Goal: Task Accomplishment & Management: Use online tool/utility

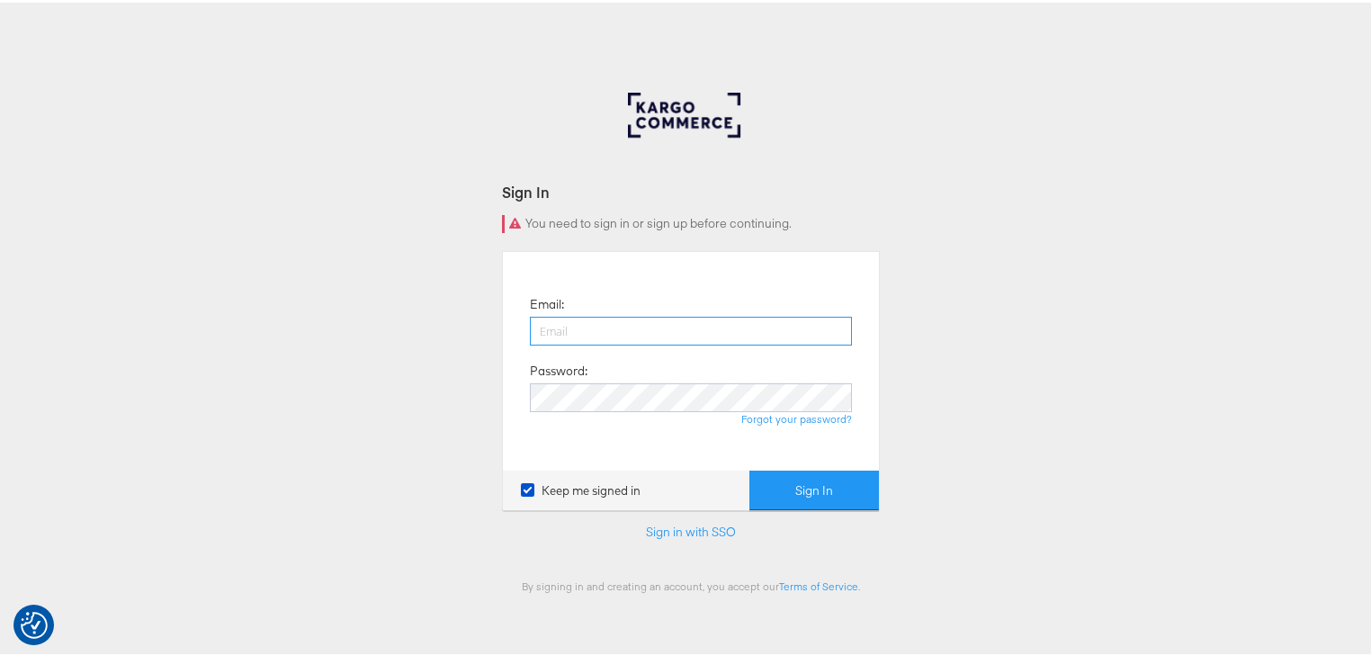
click at [604, 335] on input "email" at bounding box center [691, 328] width 322 height 29
type input "[PERSON_NAME][EMAIL_ADDRESS][PERSON_NAME][DOMAIN_NAME]"
click at [750, 468] on button "Sign In" at bounding box center [815, 488] width 130 height 40
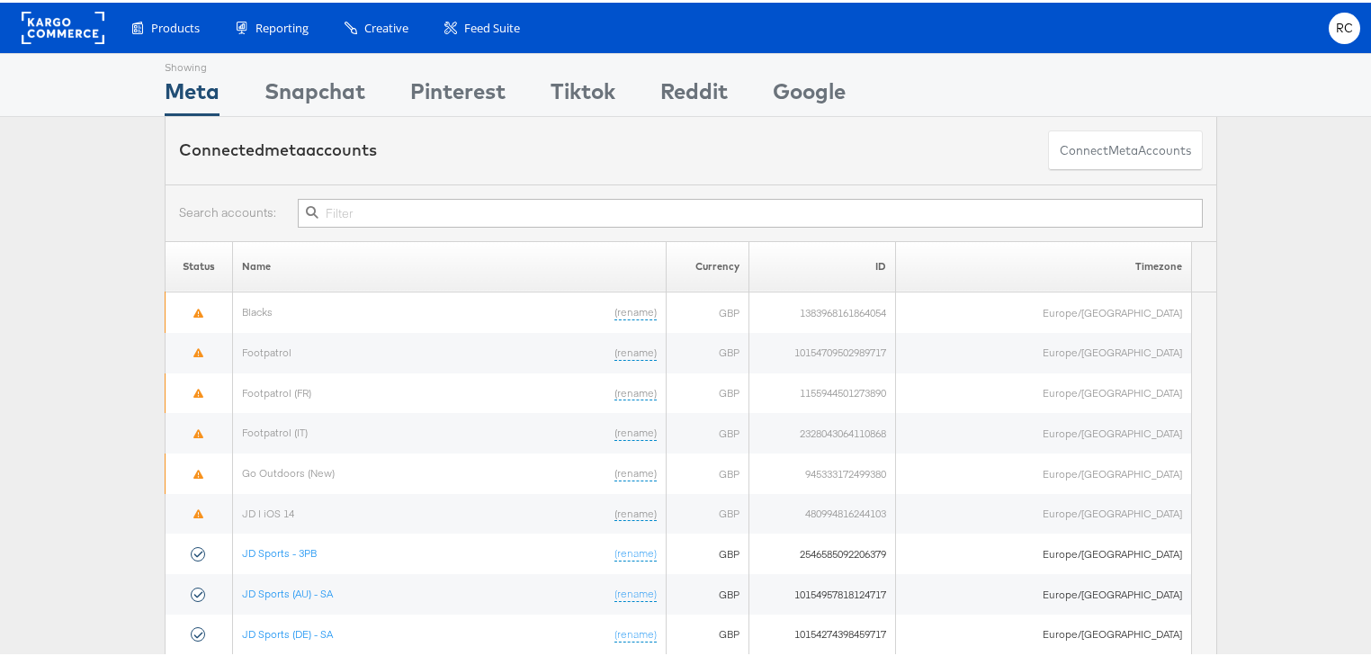
click at [603, 201] on input "text" at bounding box center [750, 210] width 905 height 29
click at [603, 198] on input "text" at bounding box center [750, 210] width 905 height 29
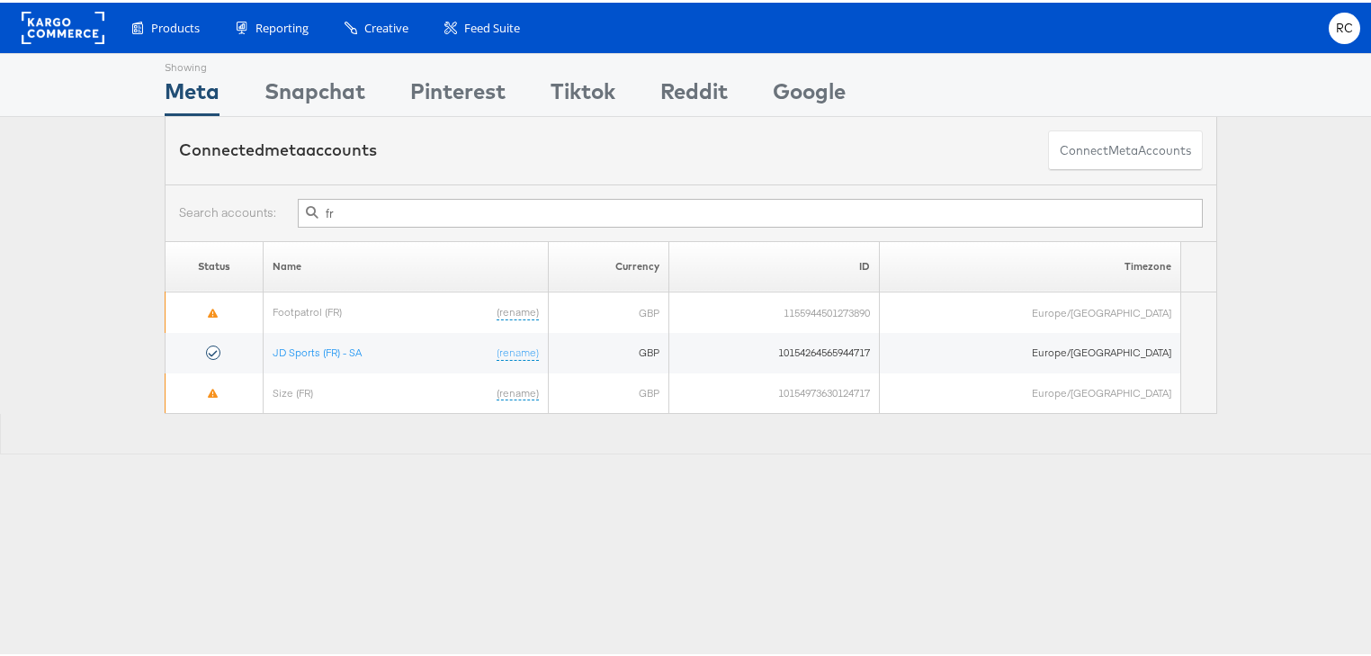
type input "f"
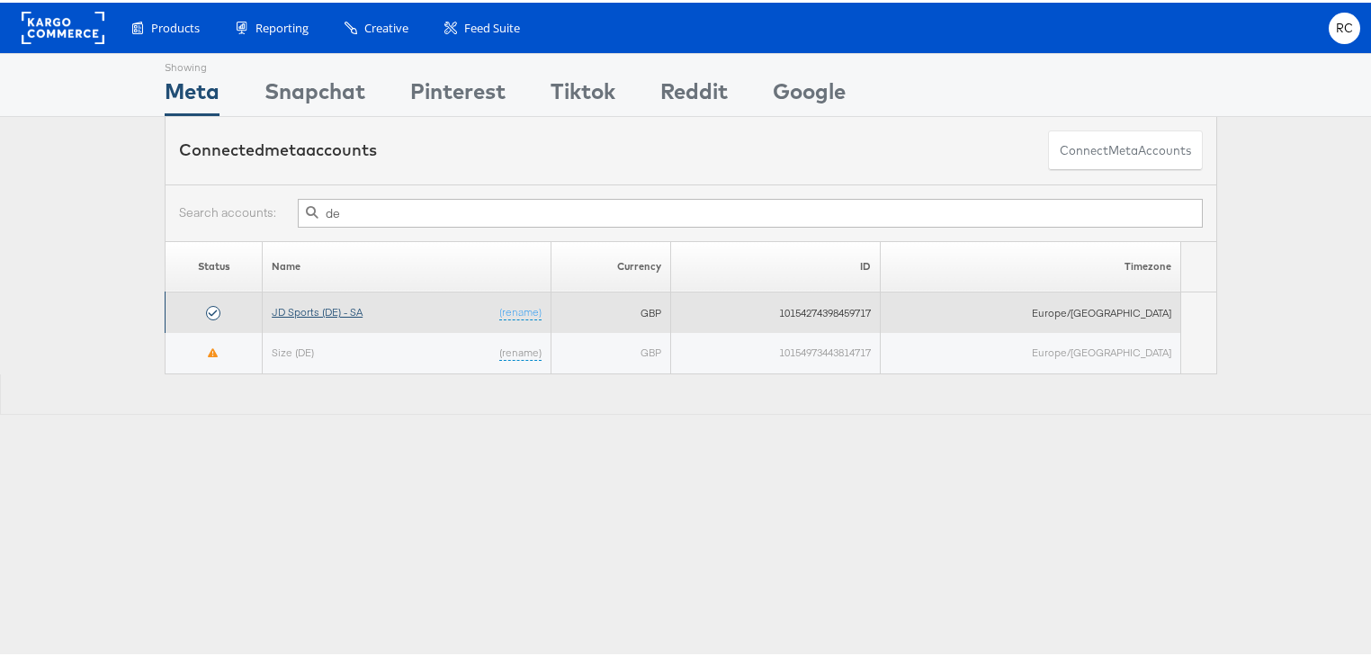
type input "de"
click at [313, 310] on link "JD Sports (DE) - SA" at bounding box center [317, 308] width 91 height 13
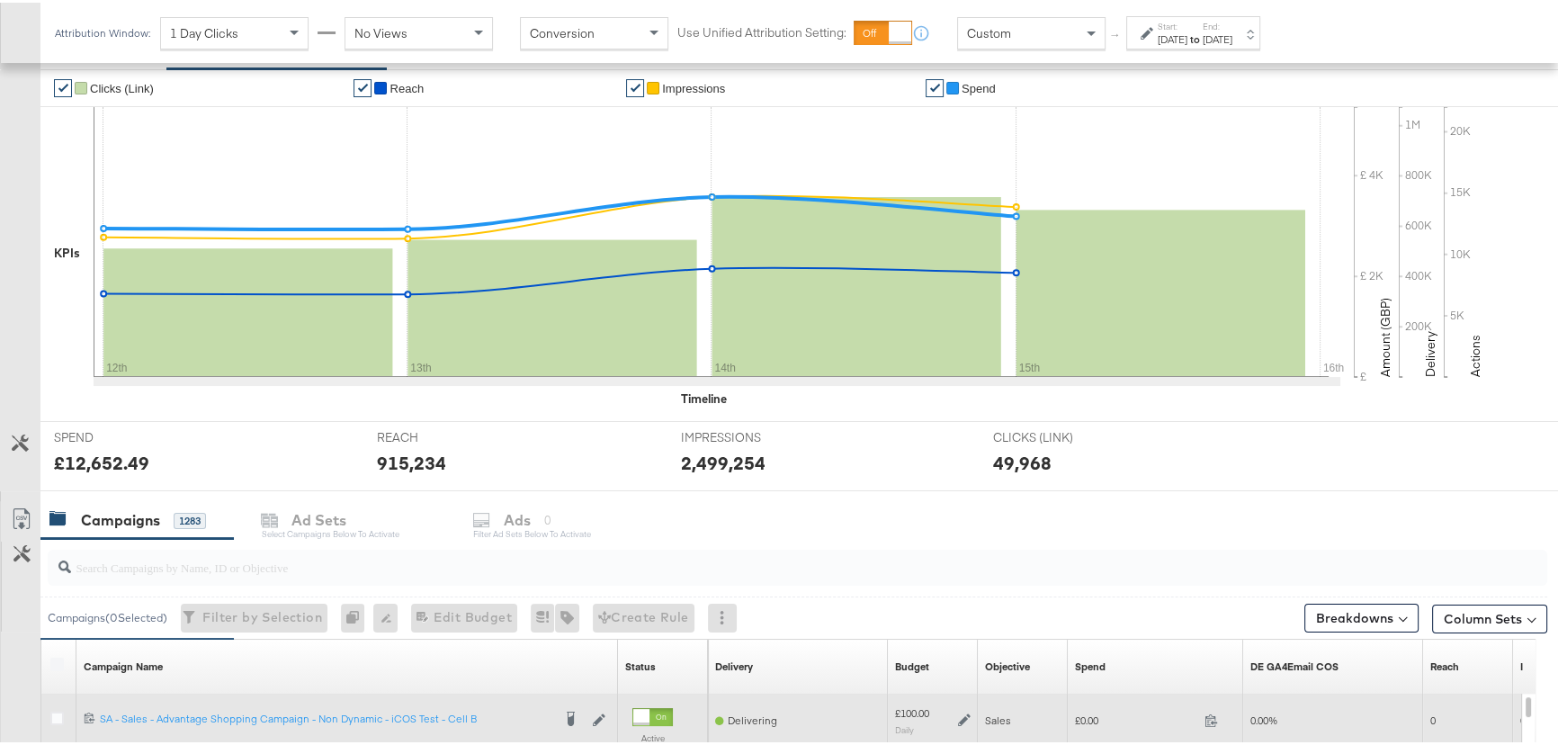
scroll to position [565, 0]
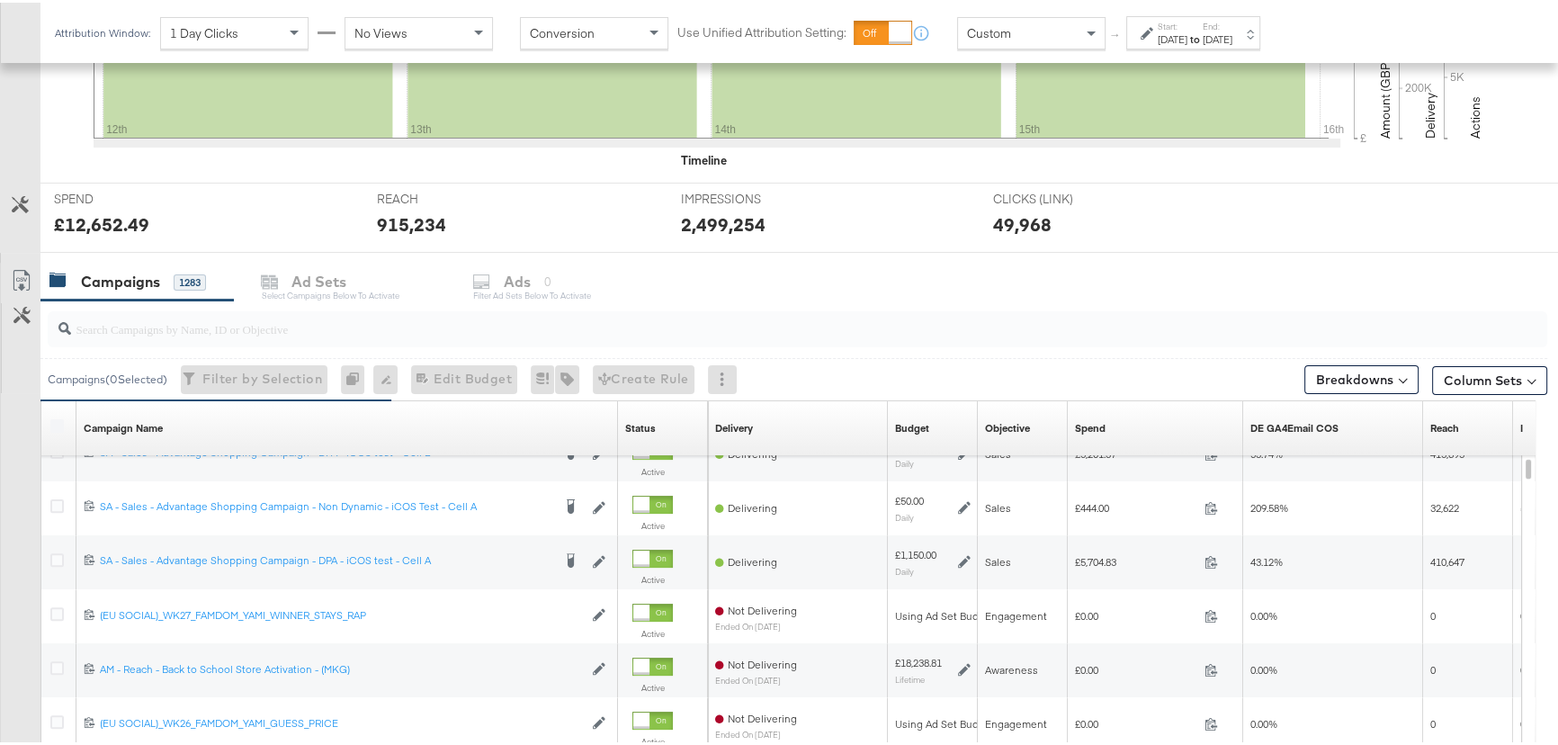
click at [1233, 27] on label "End:" at bounding box center [1218, 24] width 30 height 12
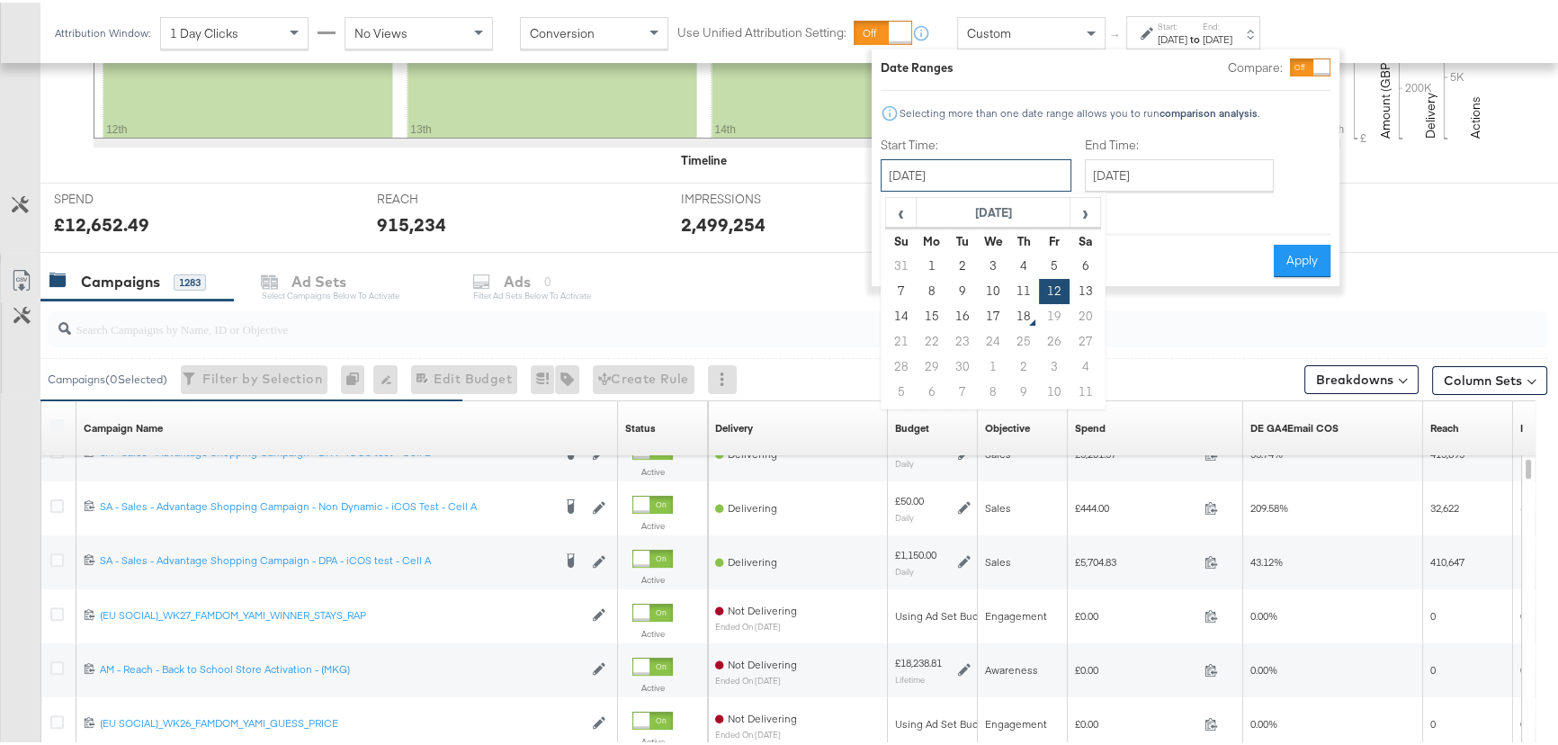
click at [1008, 185] on input "[DATE]" at bounding box center [976, 173] width 191 height 32
click at [900, 211] on span "‹" at bounding box center [901, 209] width 28 height 27
click at [1089, 207] on span "›" at bounding box center [1086, 209] width 28 height 27
click at [900, 215] on span "‹" at bounding box center [901, 209] width 28 height 27
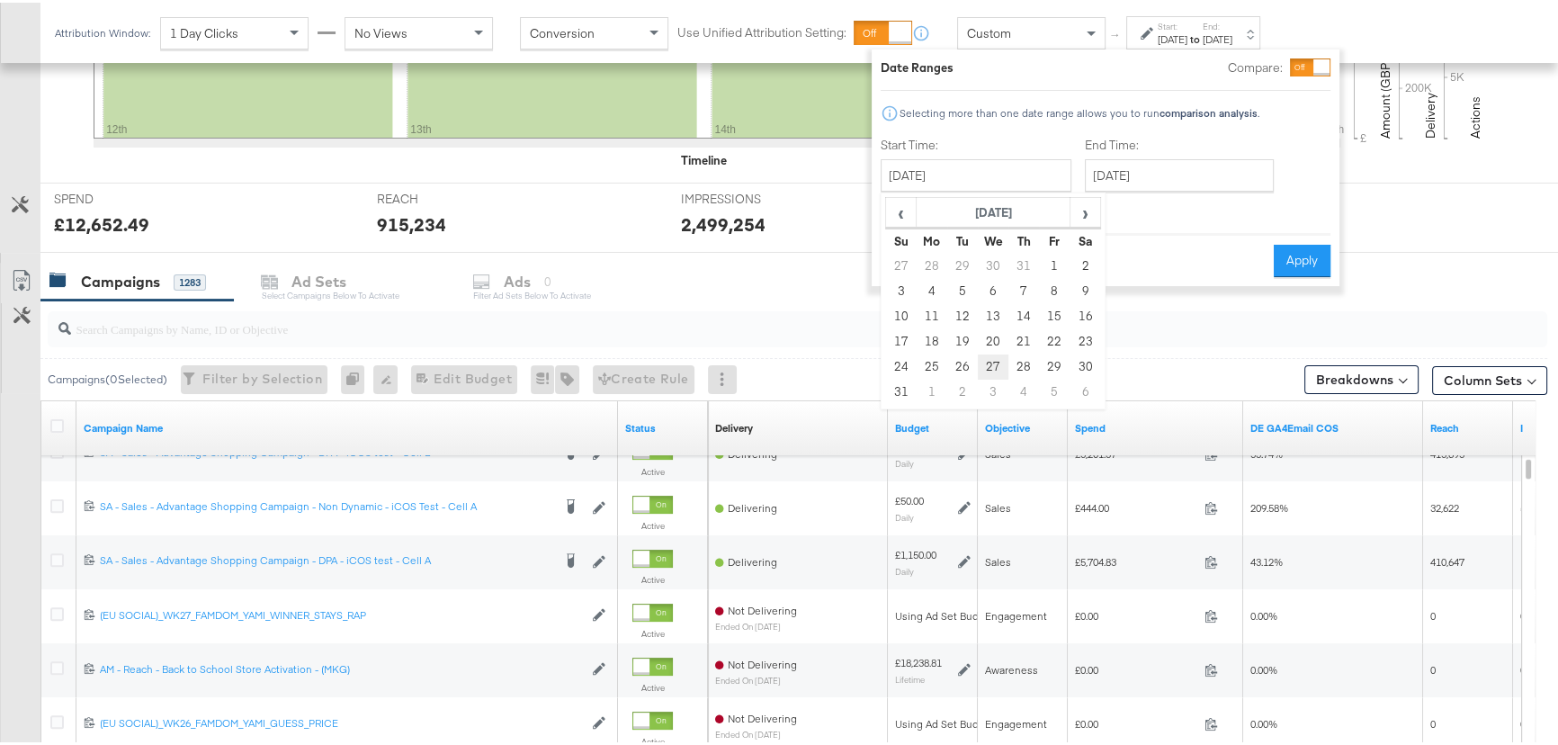
click at [991, 359] on td "27" at bounding box center [993, 364] width 31 height 25
type input "[DATE]"
click at [1109, 170] on input "[DATE]" at bounding box center [1179, 173] width 189 height 32
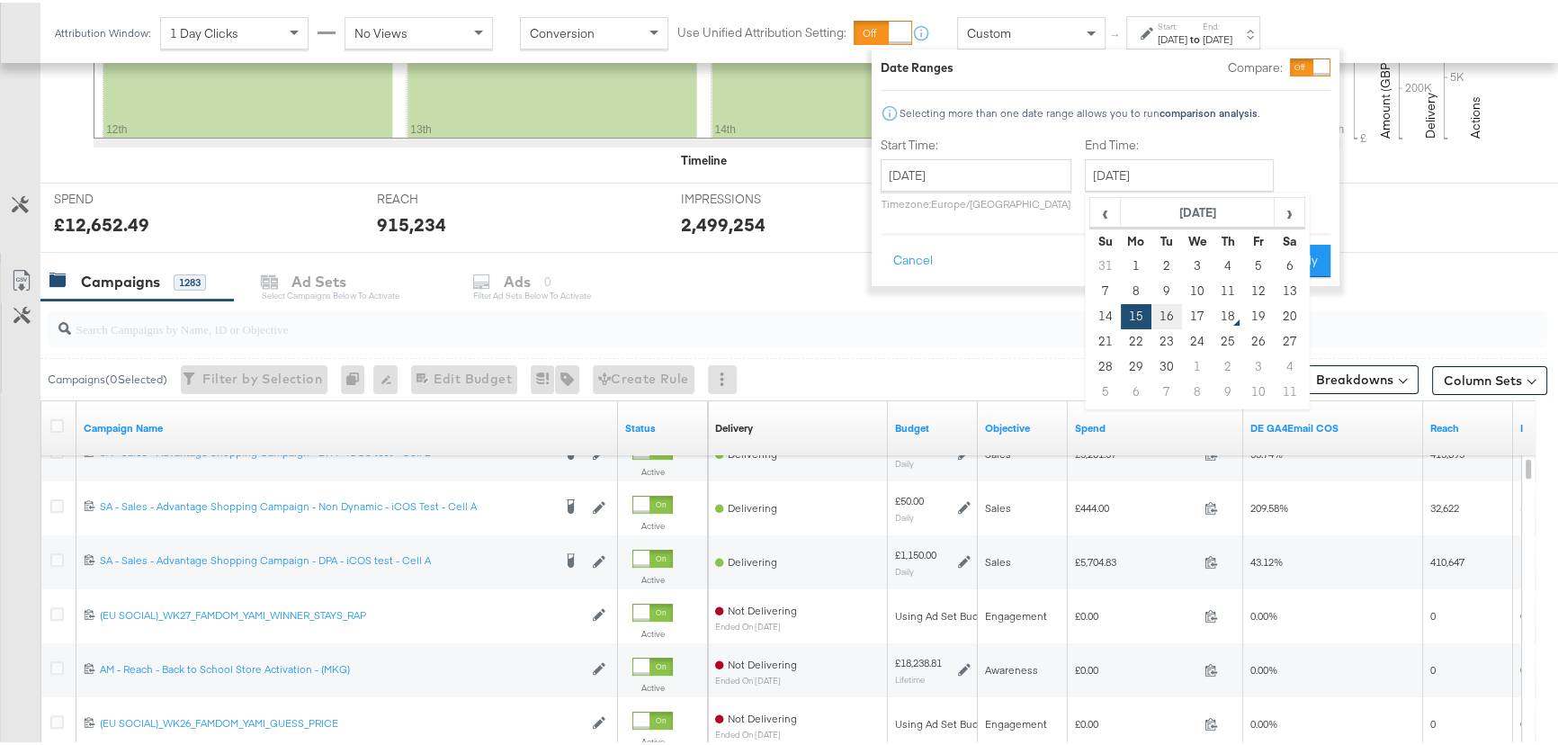
click at [1166, 307] on td "16" at bounding box center [1167, 313] width 31 height 25
type input "[DATE]"
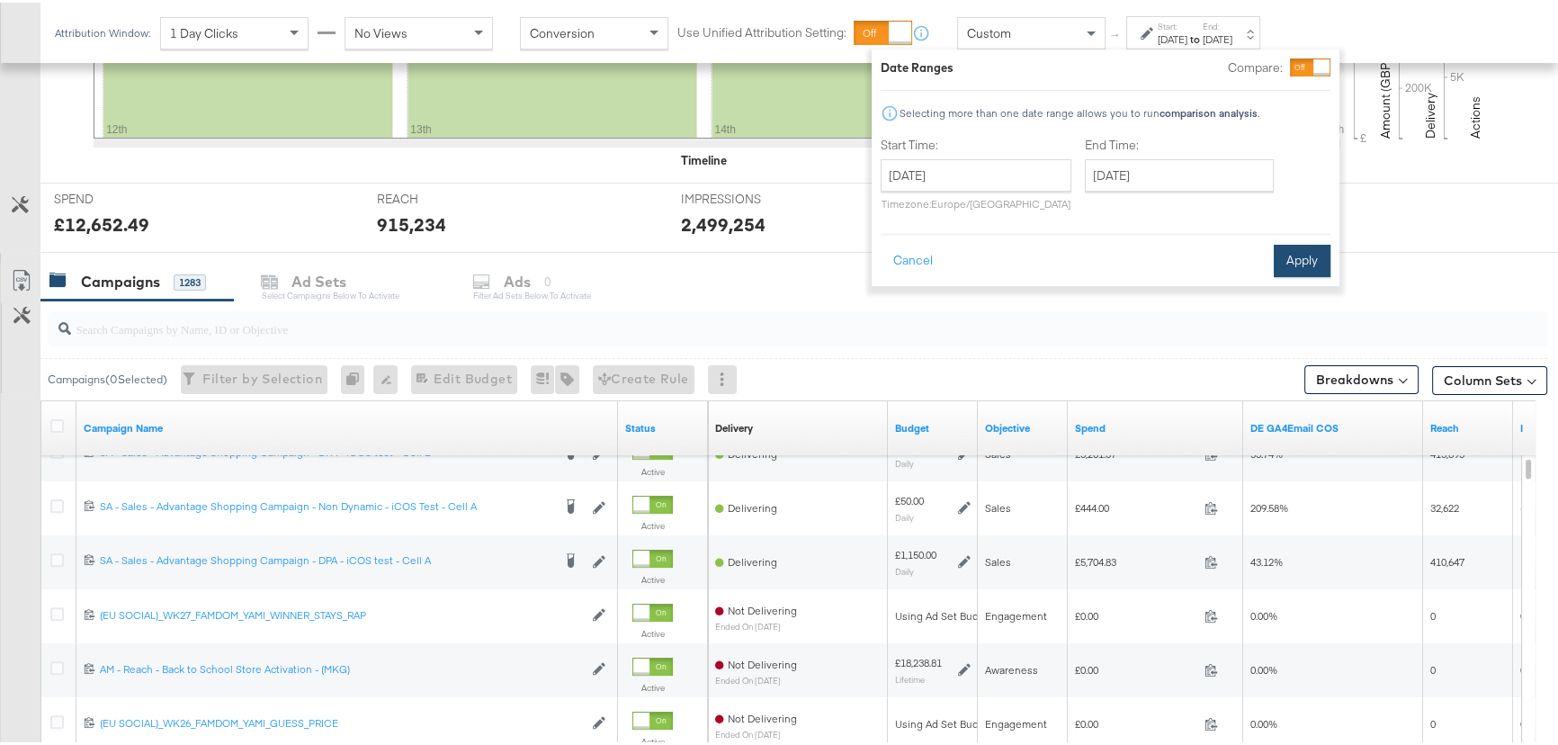
click at [1306, 268] on button "Apply" at bounding box center [1302, 258] width 57 height 32
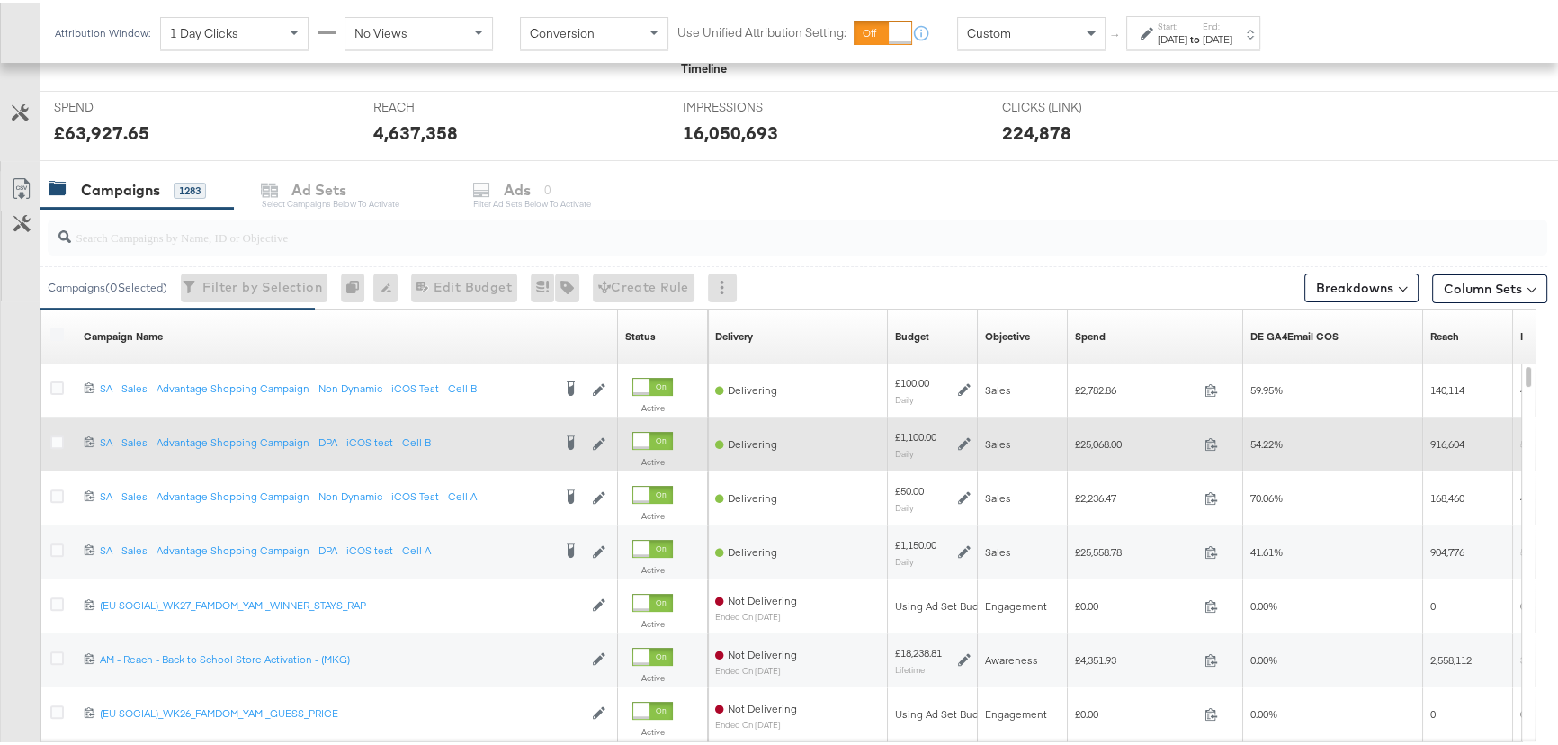
scroll to position [729, 0]
